Goal: Check status: Check status

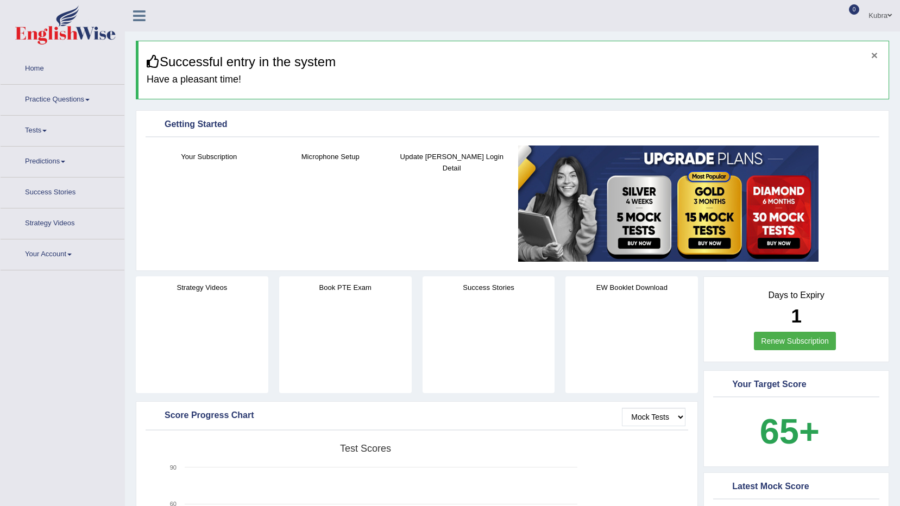
click at [872, 55] on button "×" at bounding box center [874, 54] width 7 height 11
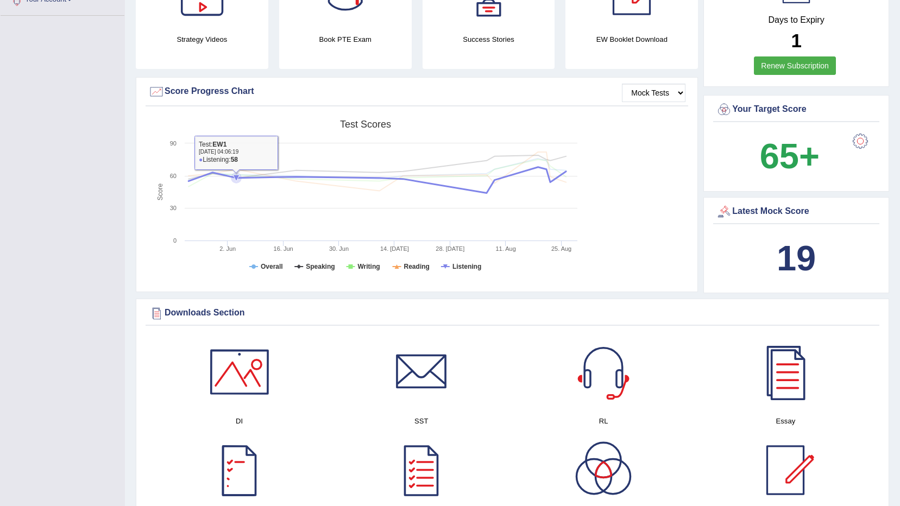
scroll to position [207, 0]
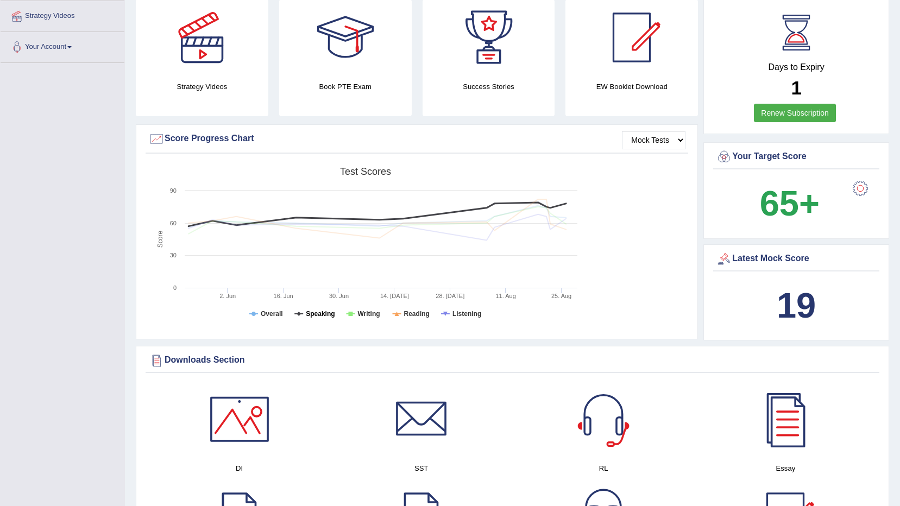
click at [309, 311] on tspan "Speaking" at bounding box center [320, 314] width 29 height 8
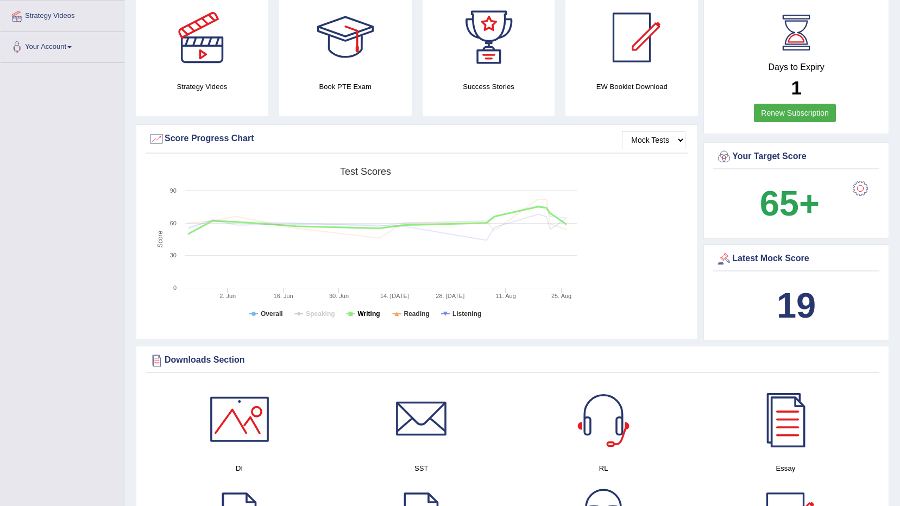
click at [359, 313] on tspan "Writing" at bounding box center [368, 314] width 22 height 8
click at [410, 311] on tspan "Reading" at bounding box center [417, 314] width 26 height 8
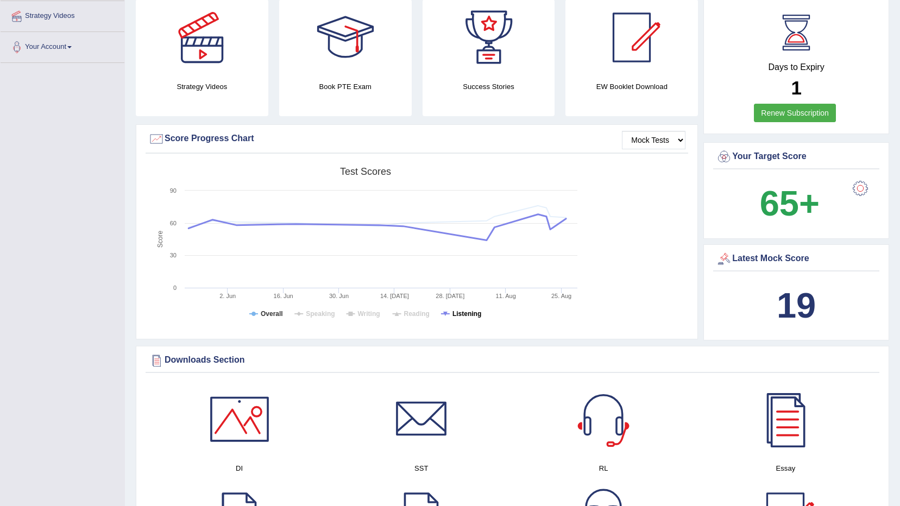
click at [472, 314] on tspan "Listening" at bounding box center [466, 314] width 29 height 8
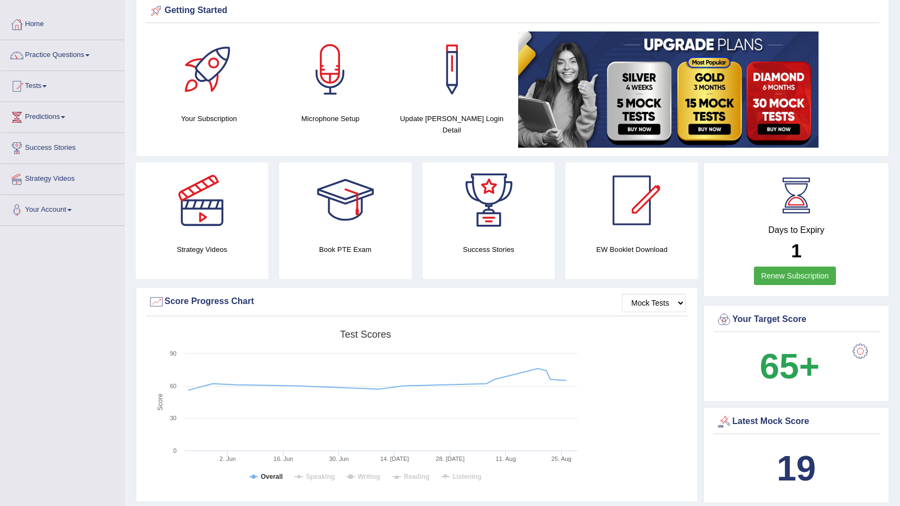
scroll to position [0, 0]
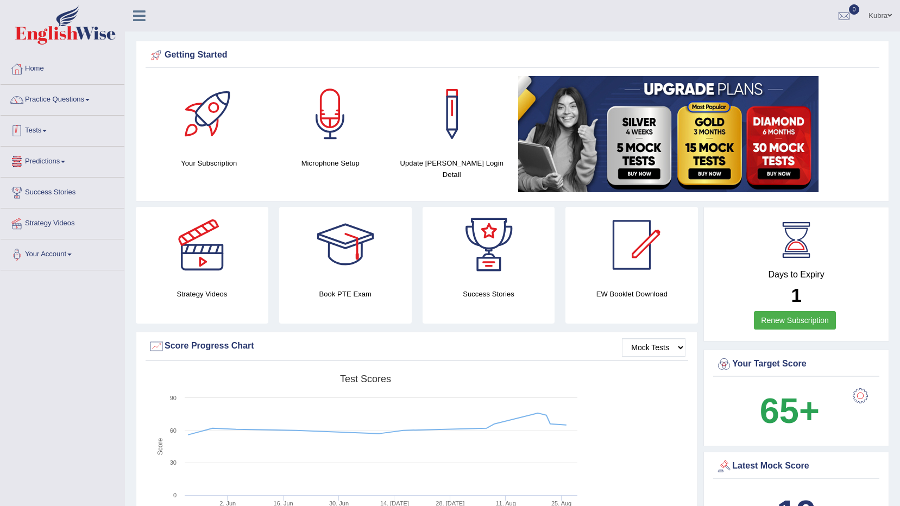
click at [35, 121] on link "Tests" at bounding box center [63, 129] width 124 height 27
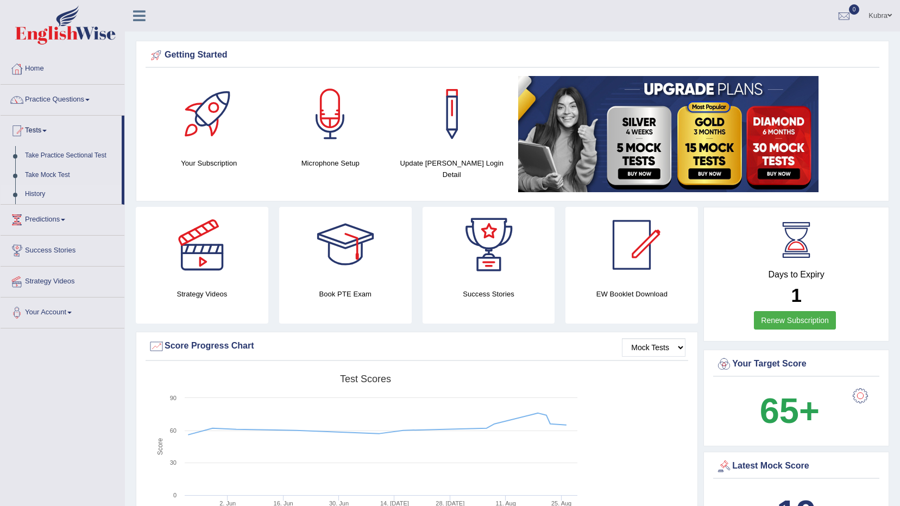
click at [42, 195] on link "History" at bounding box center [71, 195] width 102 height 20
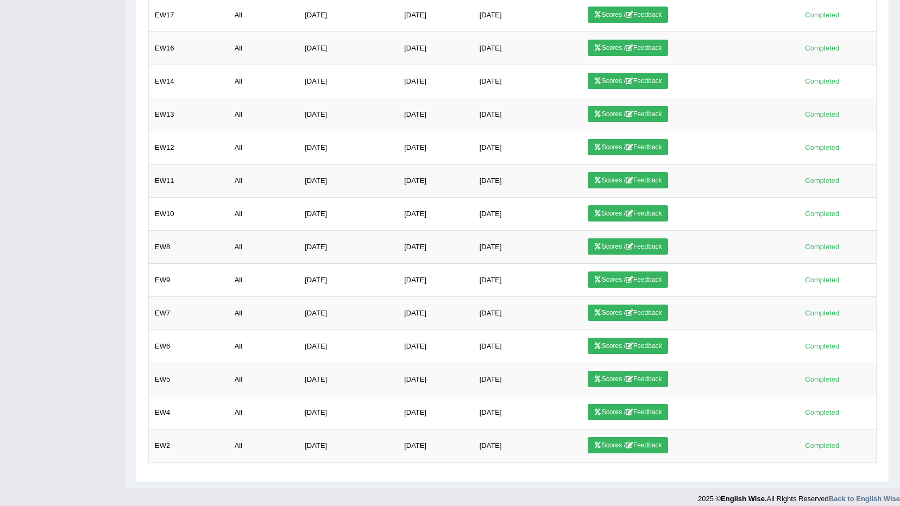
scroll to position [869, 0]
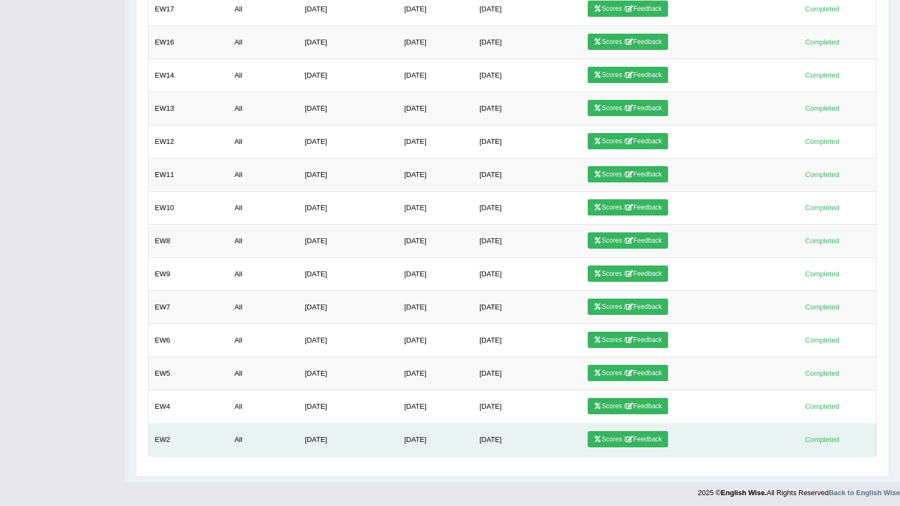
click at [615, 434] on link "Scores / Feedback" at bounding box center [627, 439] width 80 height 16
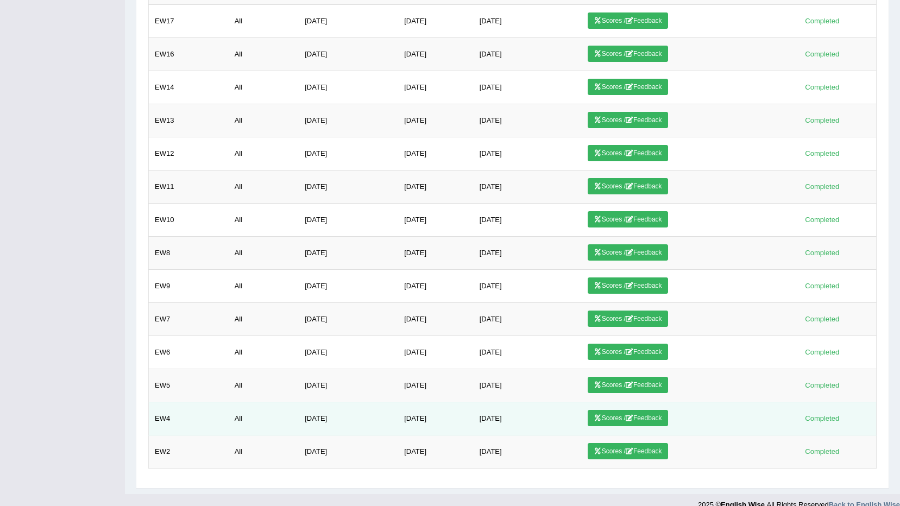
click at [619, 418] on link "Scores / Feedback" at bounding box center [627, 418] width 80 height 16
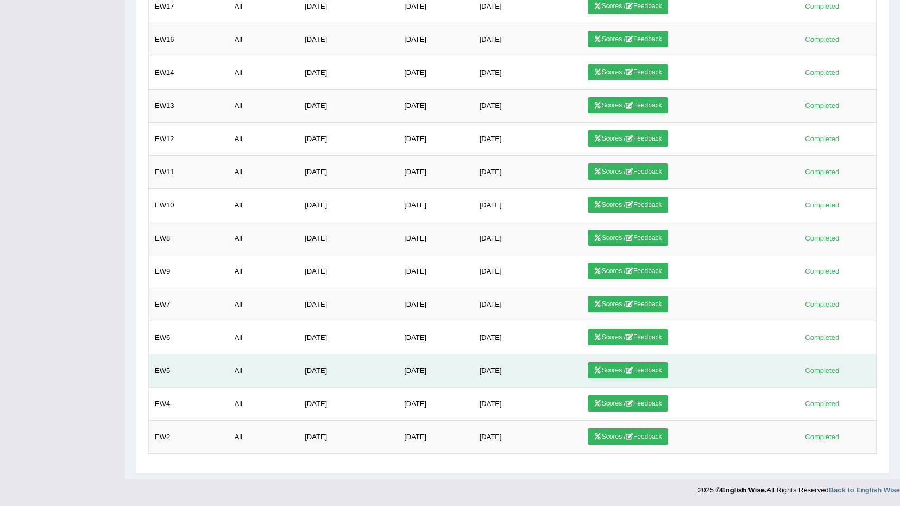
scroll to position [872, 0]
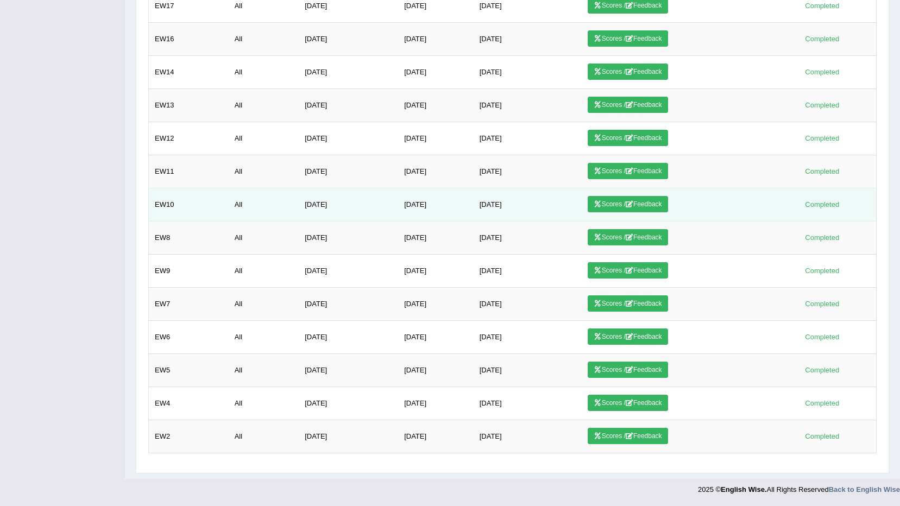
click at [661, 200] on link "Scores / Feedback" at bounding box center [627, 204] width 80 height 16
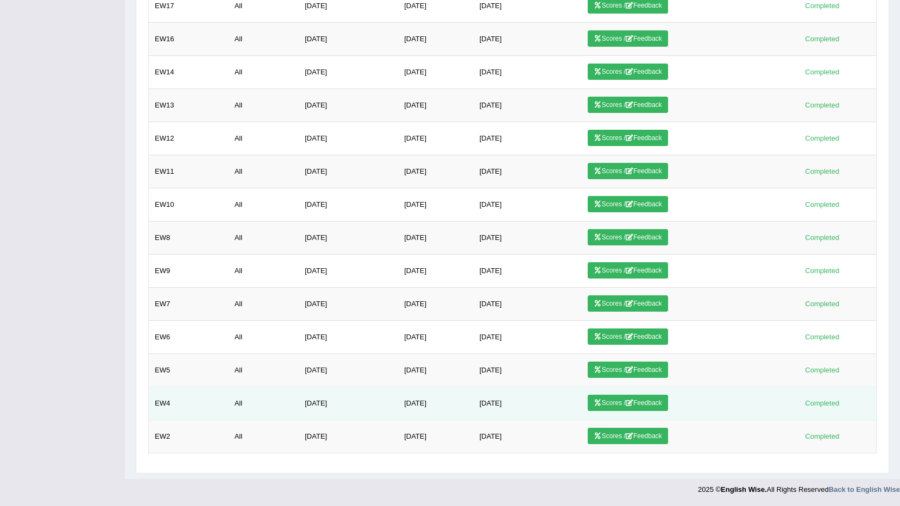
click at [644, 403] on link "Scores / Feedback" at bounding box center [627, 403] width 80 height 16
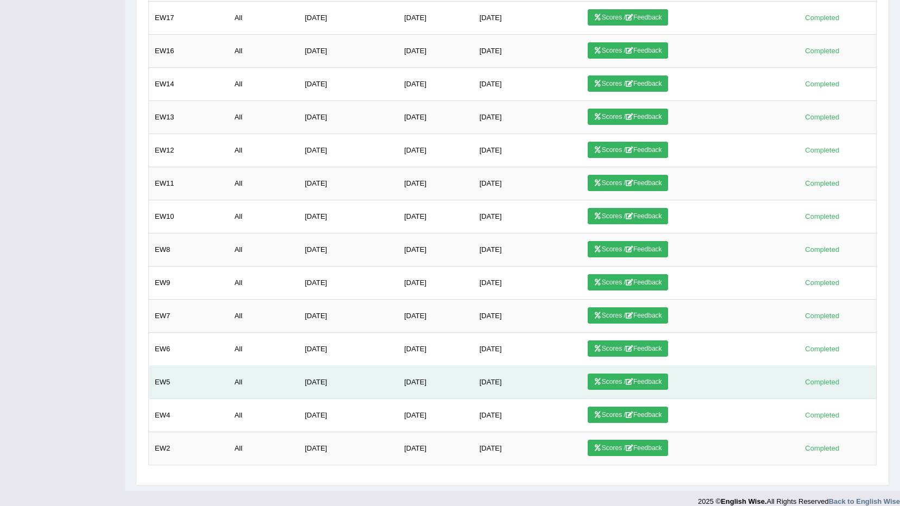
click at [648, 383] on link "Scores / Feedback" at bounding box center [627, 382] width 80 height 16
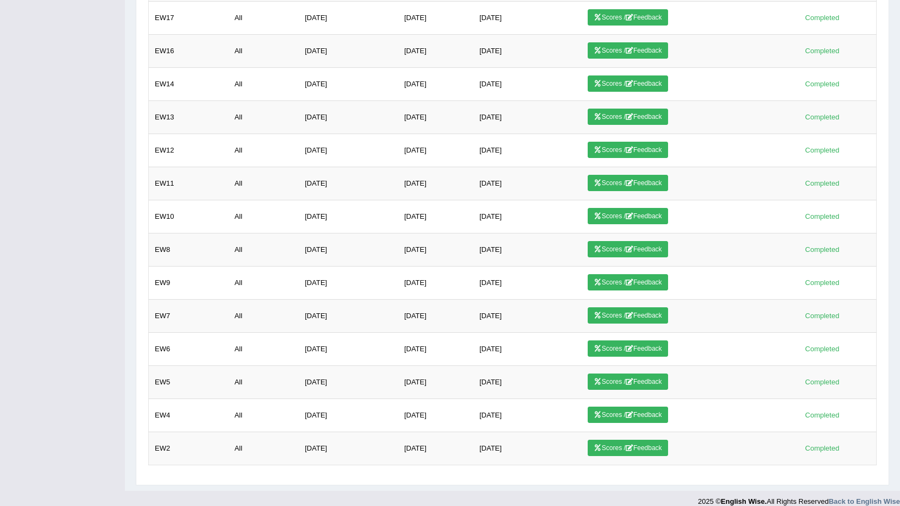
click at [648, 344] on link "Scores / Feedback" at bounding box center [627, 348] width 80 height 16
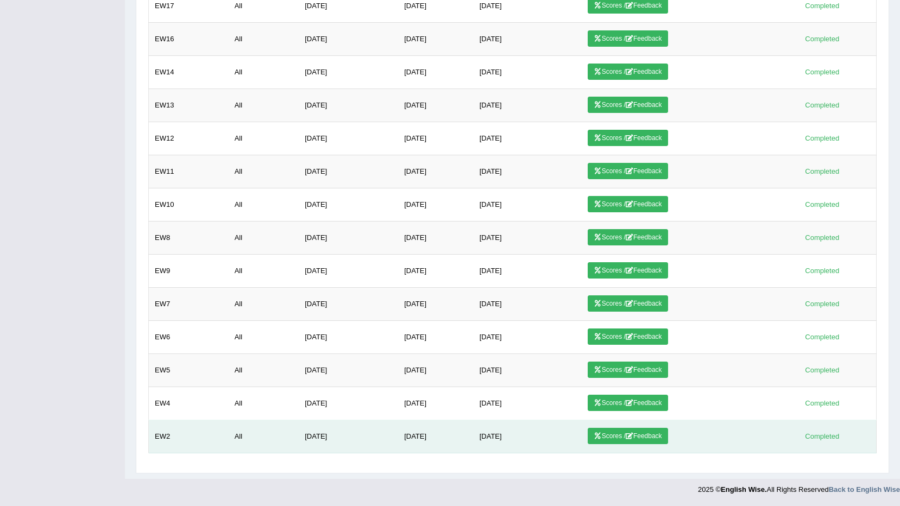
click at [648, 432] on link "Scores / Feedback" at bounding box center [627, 436] width 80 height 16
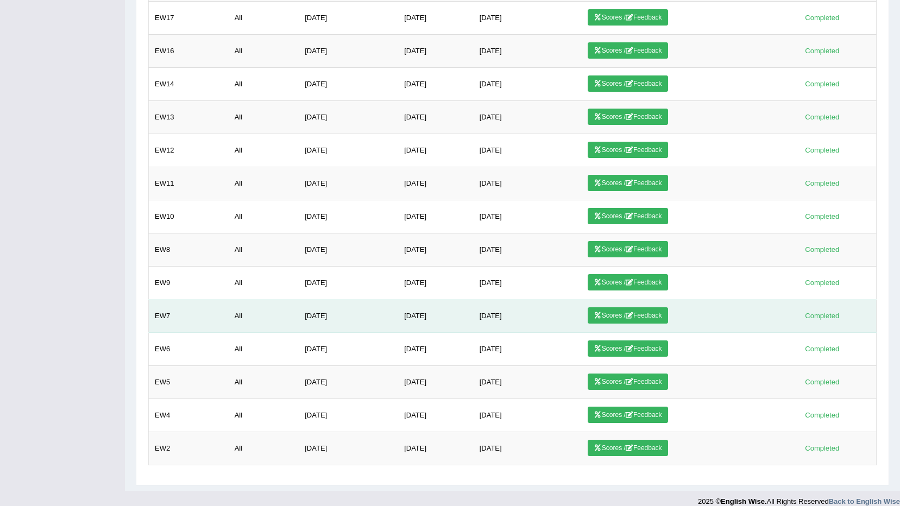
click at [648, 311] on link "Scores / Feedback" at bounding box center [627, 315] width 80 height 16
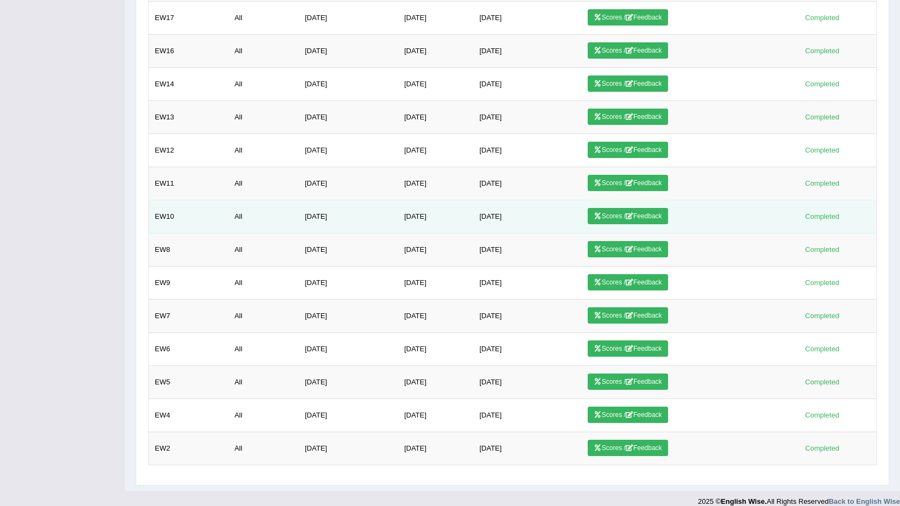
scroll to position [860, 0]
click at [643, 216] on link "Scores / Feedback" at bounding box center [627, 216] width 80 height 16
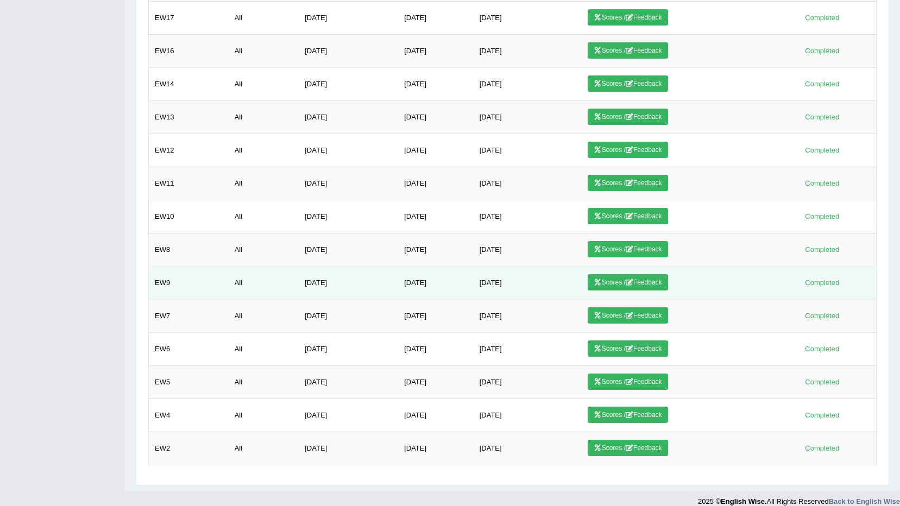
click at [647, 281] on link "Scores / Feedback" at bounding box center [627, 282] width 80 height 16
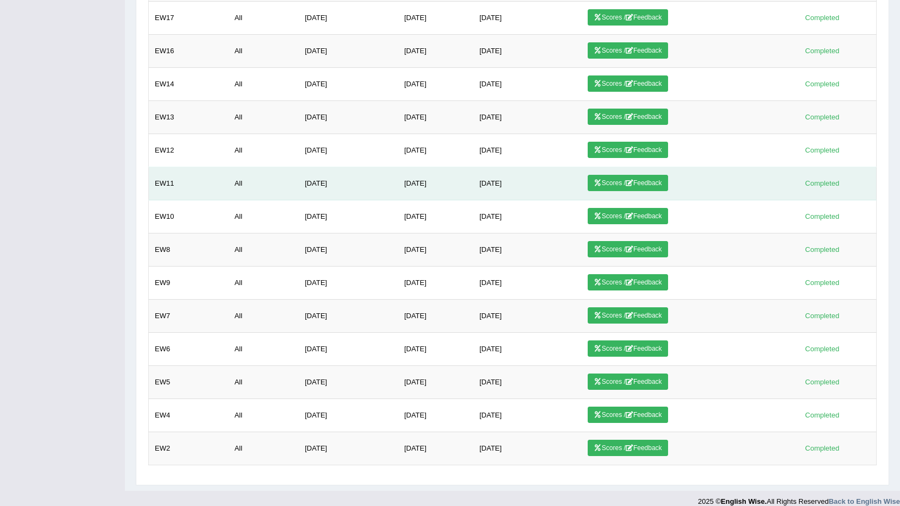
click at [646, 182] on link "Scores / Feedback" at bounding box center [627, 183] width 80 height 16
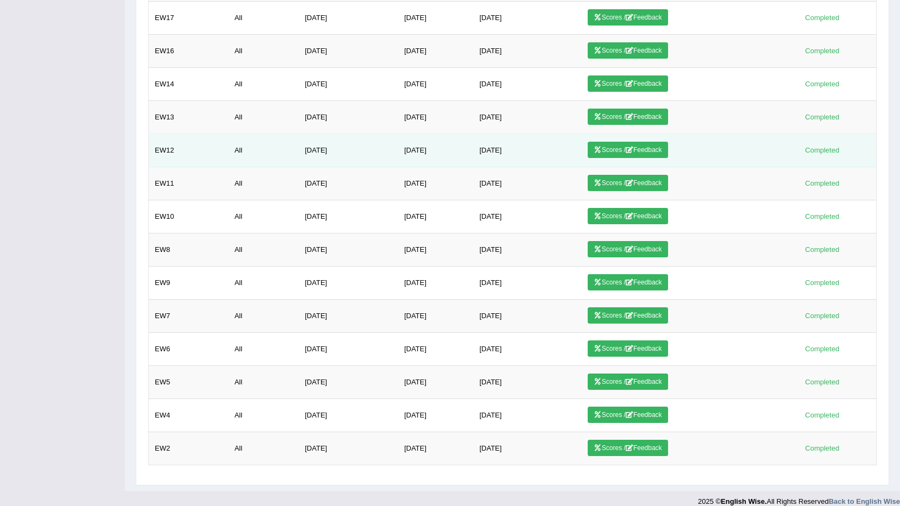
click at [646, 146] on link "Scores / Feedback" at bounding box center [627, 150] width 80 height 16
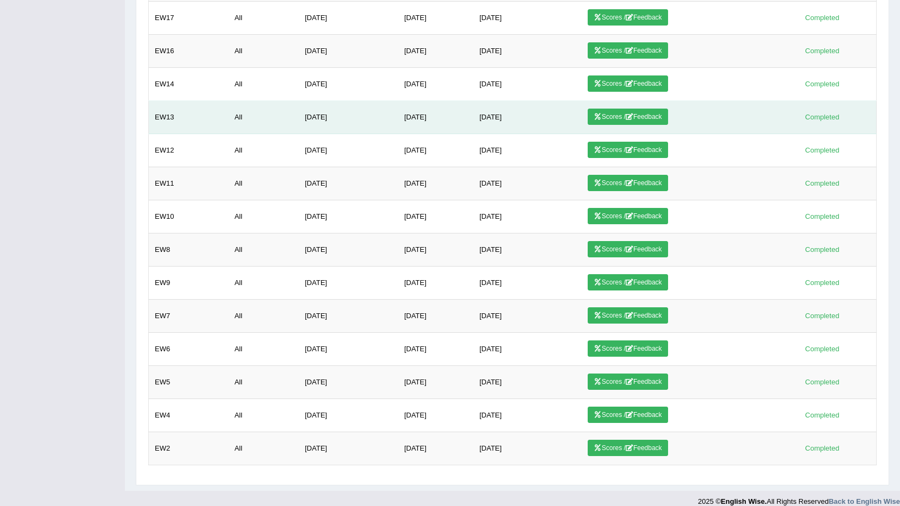
click at [633, 118] on icon at bounding box center [629, 116] width 8 height 7
click at [648, 121] on link "Scores / Feedback" at bounding box center [627, 117] width 80 height 16
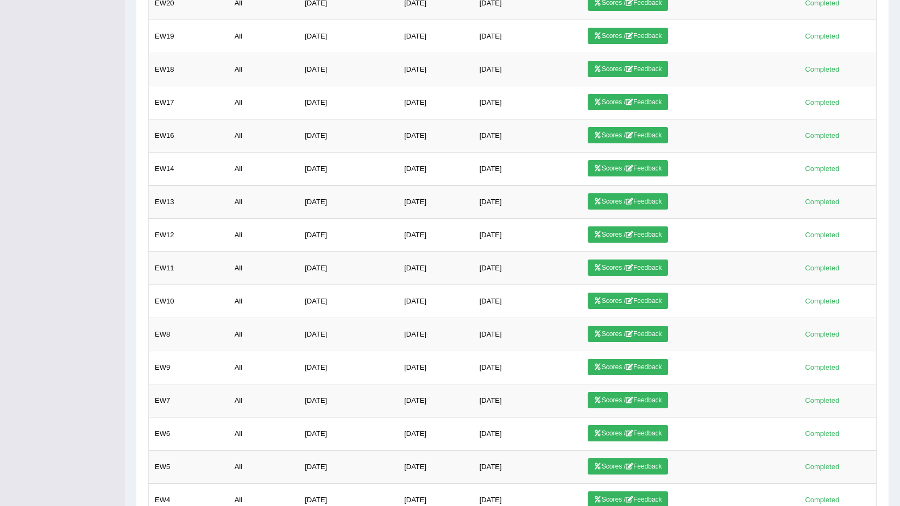
scroll to position [751, 0]
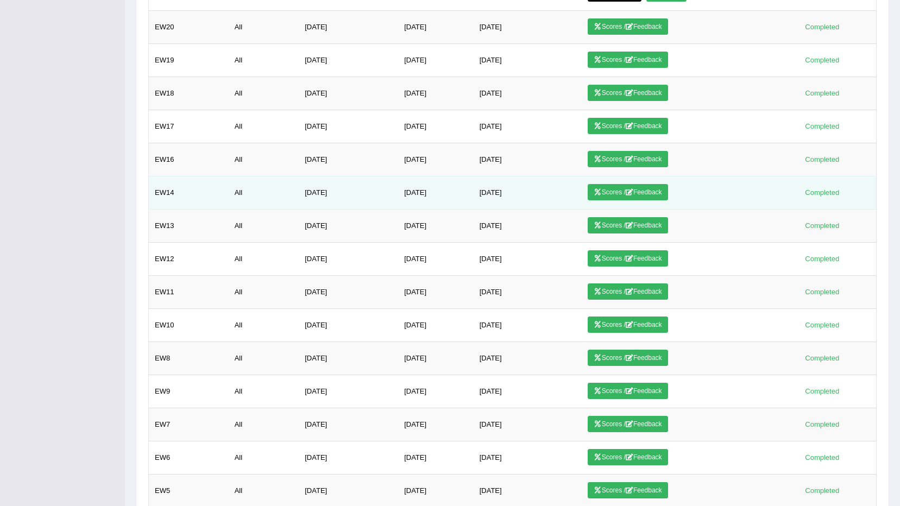
click at [627, 192] on link "Scores / Feedback" at bounding box center [627, 192] width 80 height 16
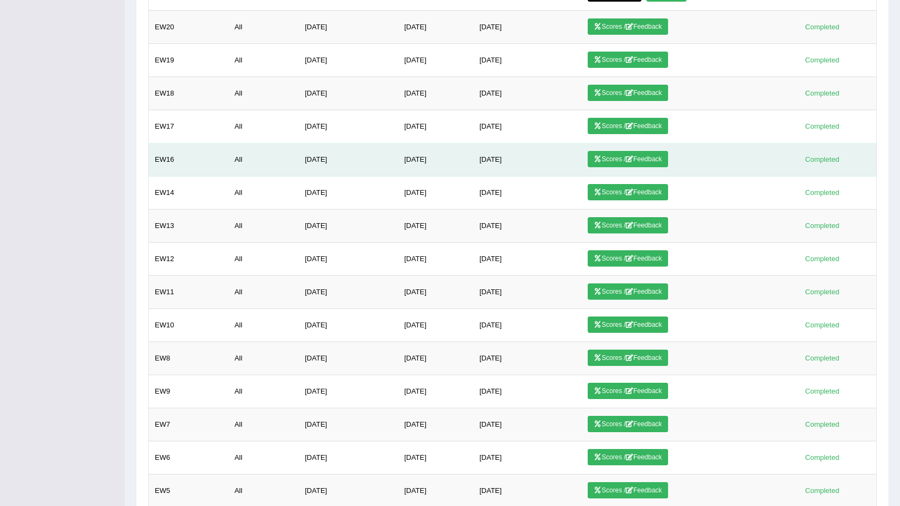
click at [648, 163] on link "Scores / Feedback" at bounding box center [627, 159] width 80 height 16
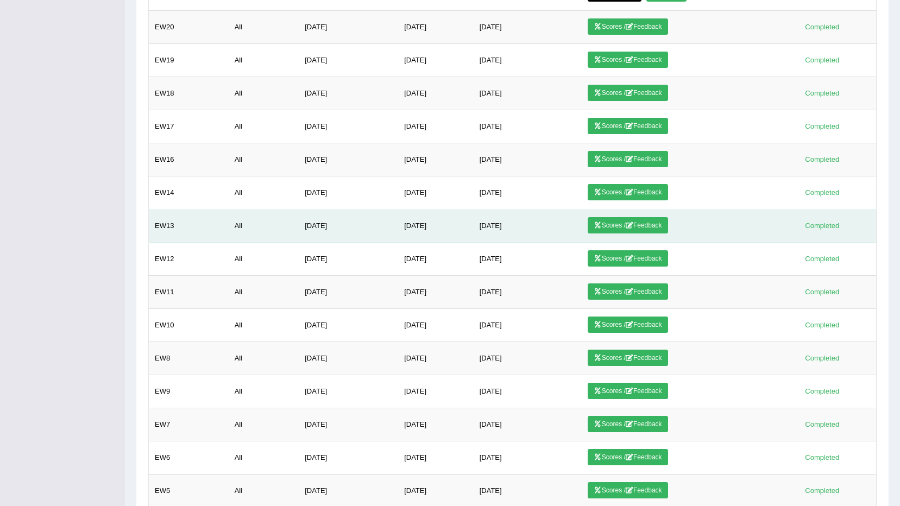
click at [662, 222] on link "Scores / Feedback" at bounding box center [627, 225] width 80 height 16
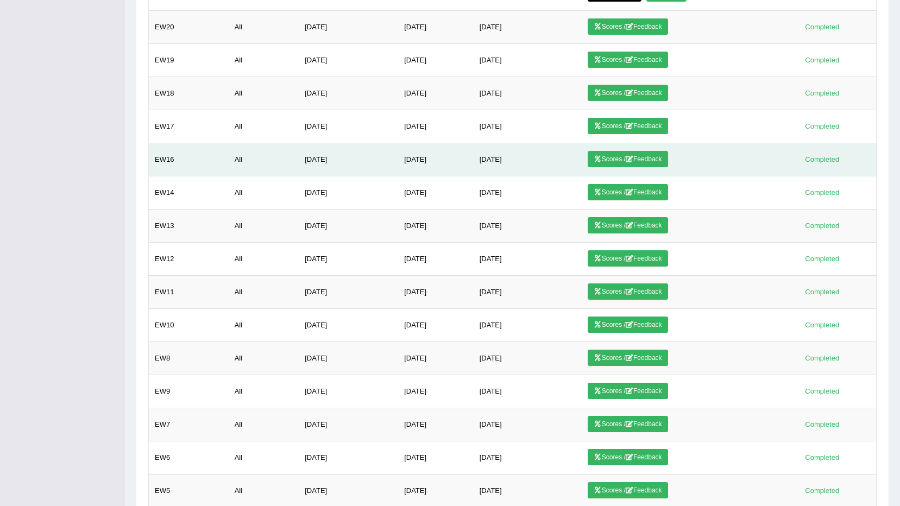
click at [659, 158] on link "Scores / Feedback" at bounding box center [627, 159] width 80 height 16
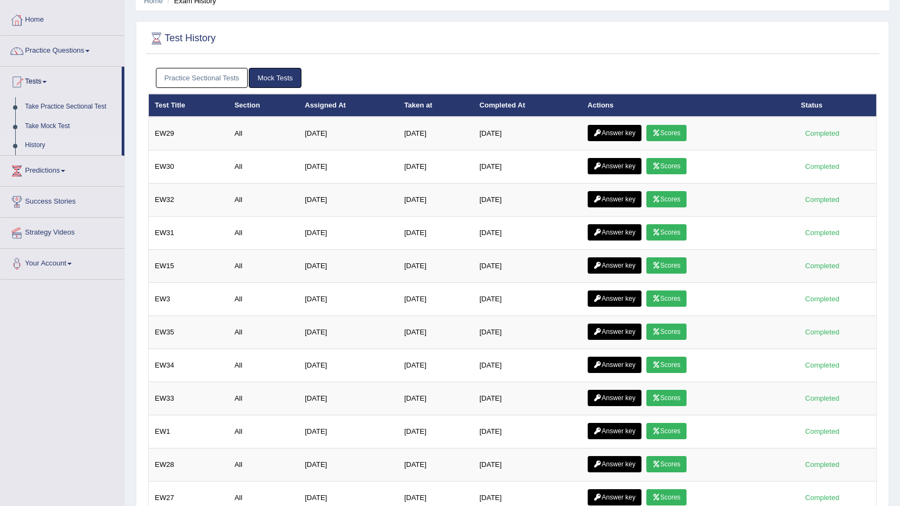
scroll to position [46, 0]
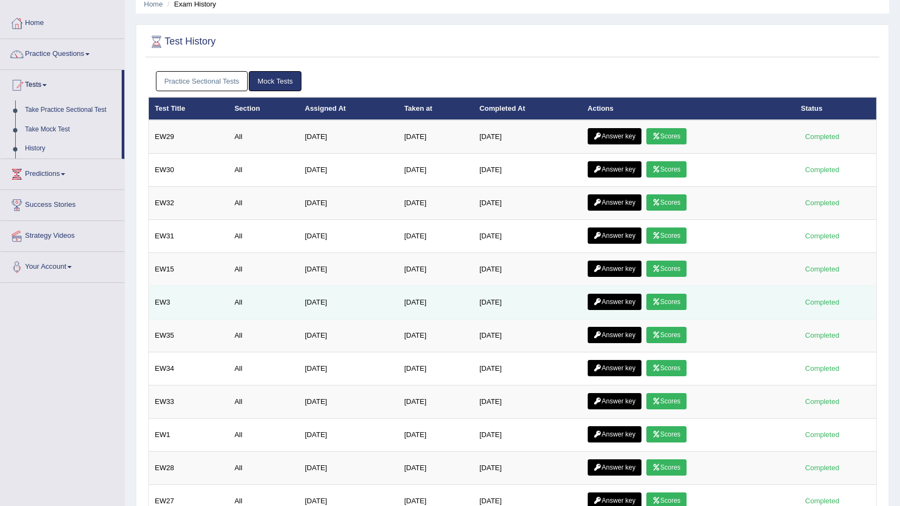
click at [686, 300] on link "Scores" at bounding box center [666, 302] width 40 height 16
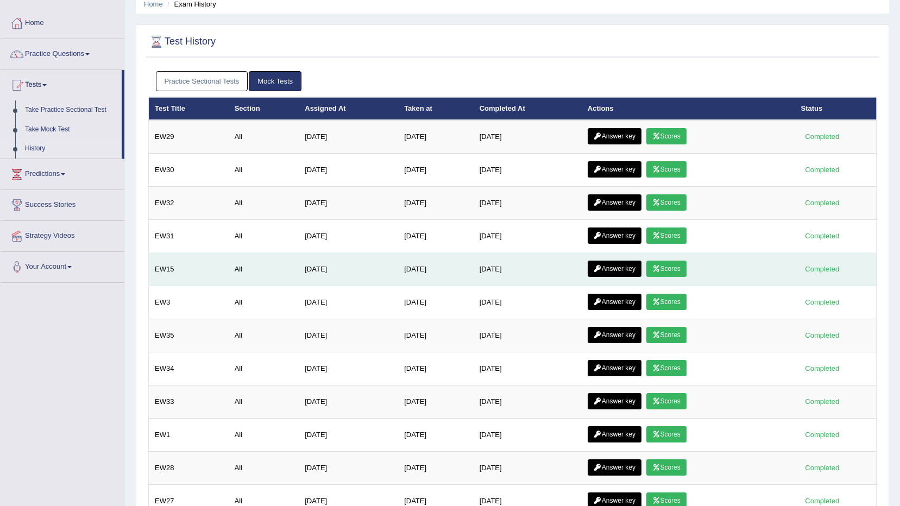
click at [672, 266] on link "Scores" at bounding box center [666, 269] width 40 height 16
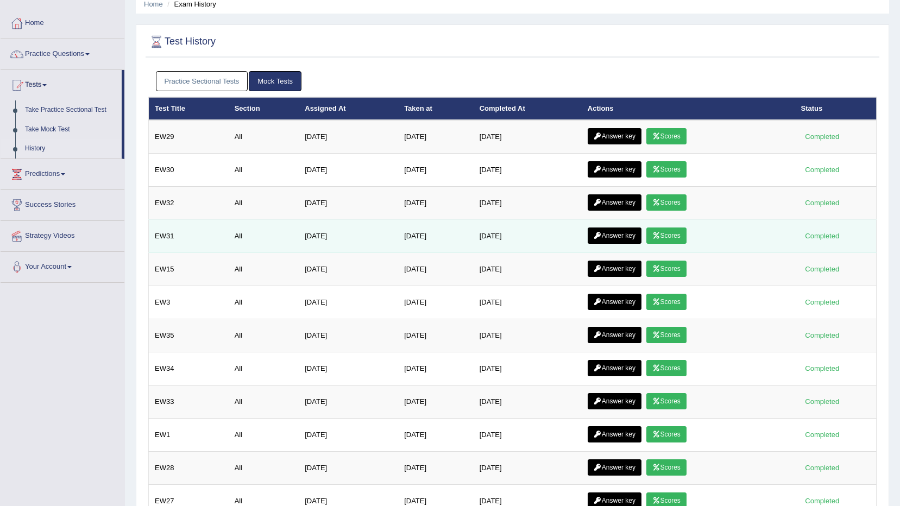
click at [669, 237] on link "Scores" at bounding box center [666, 235] width 40 height 16
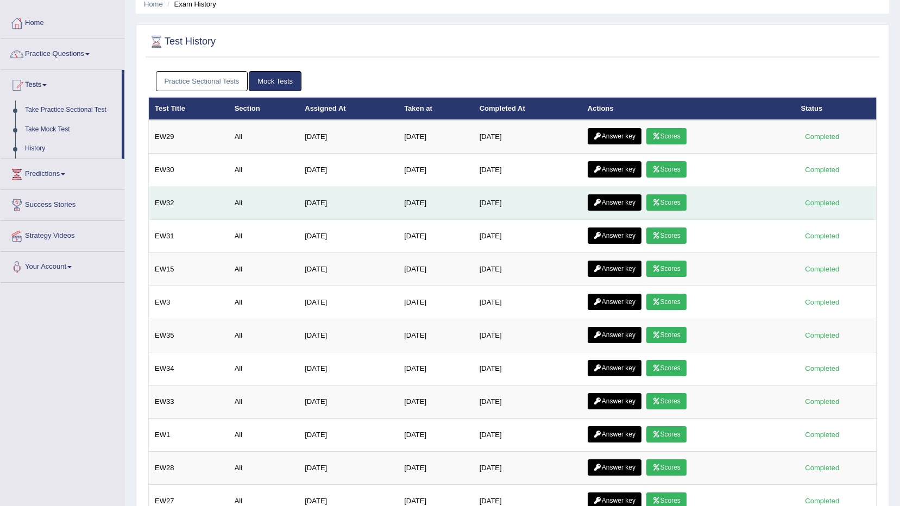
click at [684, 202] on link "Scores" at bounding box center [666, 202] width 40 height 16
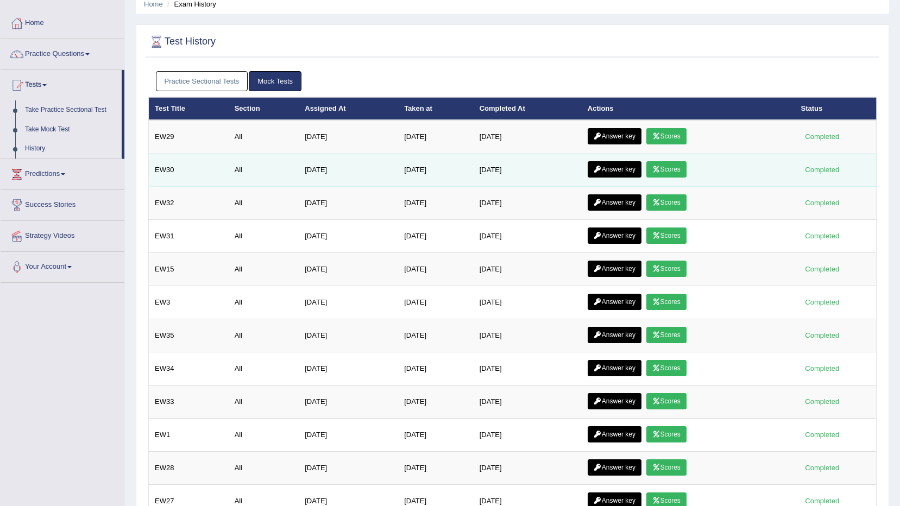
click at [666, 165] on link "Scores" at bounding box center [666, 169] width 40 height 16
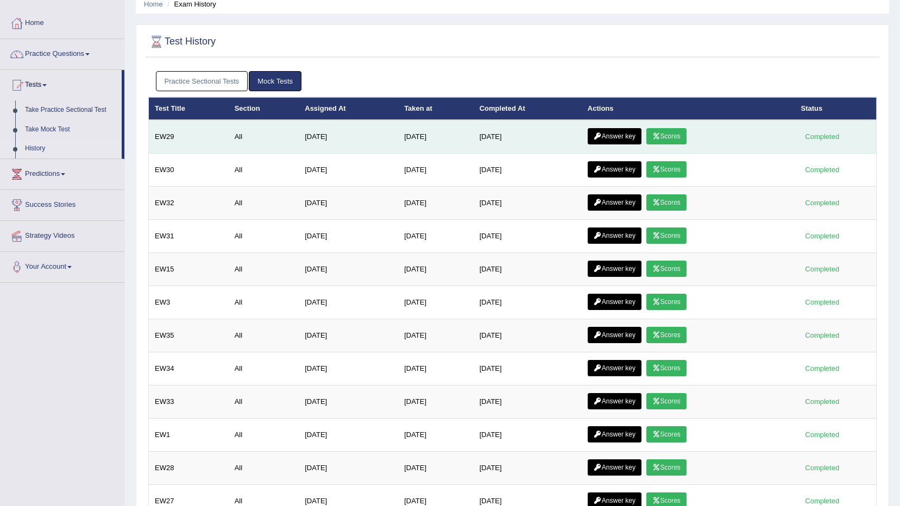
click at [672, 133] on link "Scores" at bounding box center [666, 136] width 40 height 16
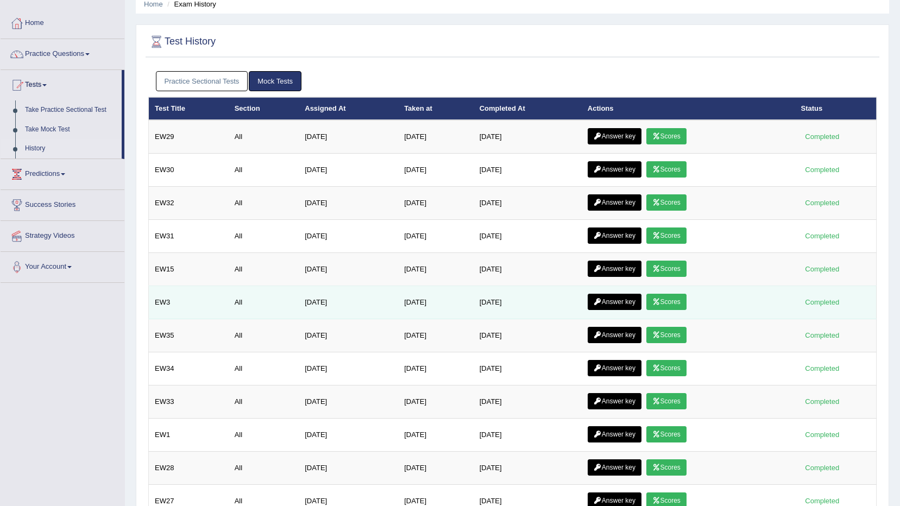
click at [684, 295] on link "Scores" at bounding box center [666, 302] width 40 height 16
